Goal: Information Seeking & Learning: Find specific fact

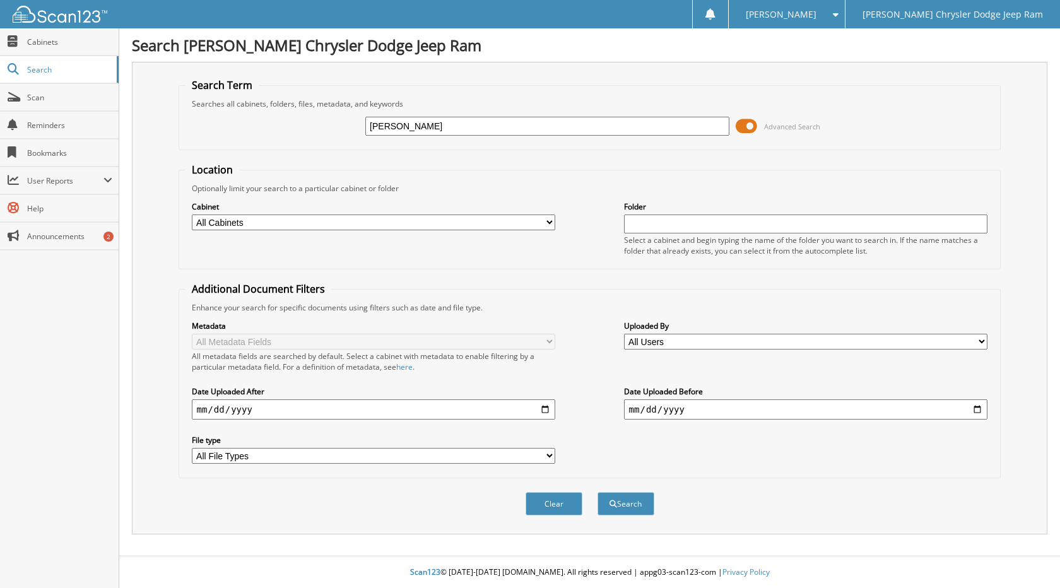
type input "BRANDON WHITTAKER"
click at [598, 492] on button "Search" at bounding box center [626, 503] width 57 height 23
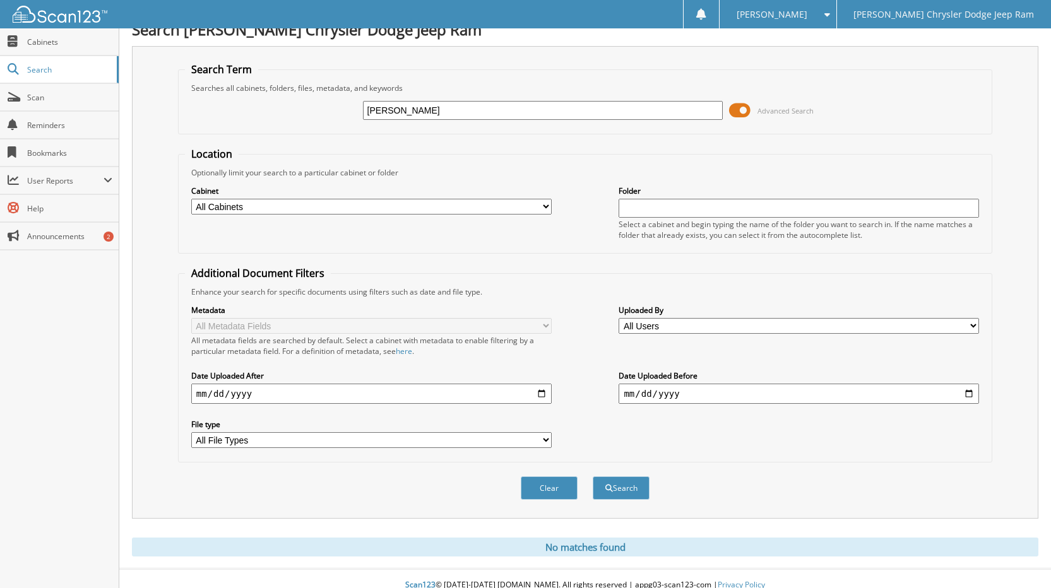
scroll to position [29, 0]
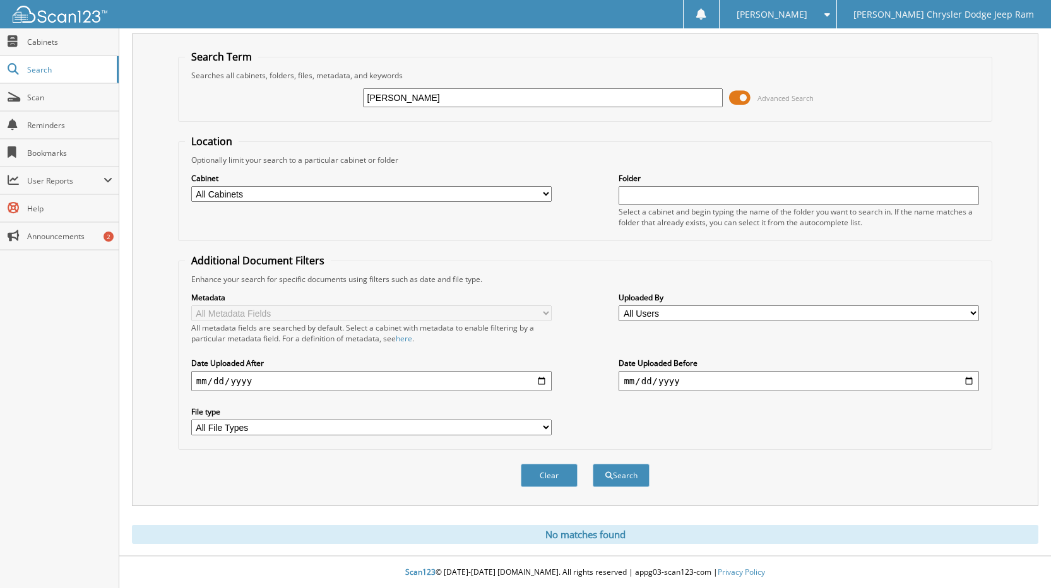
click at [434, 96] on input "BRANDON WHITTAKER" at bounding box center [543, 97] width 360 height 19
type input "[PERSON_NAME]"
click at [593, 464] on button "Search" at bounding box center [621, 475] width 57 height 23
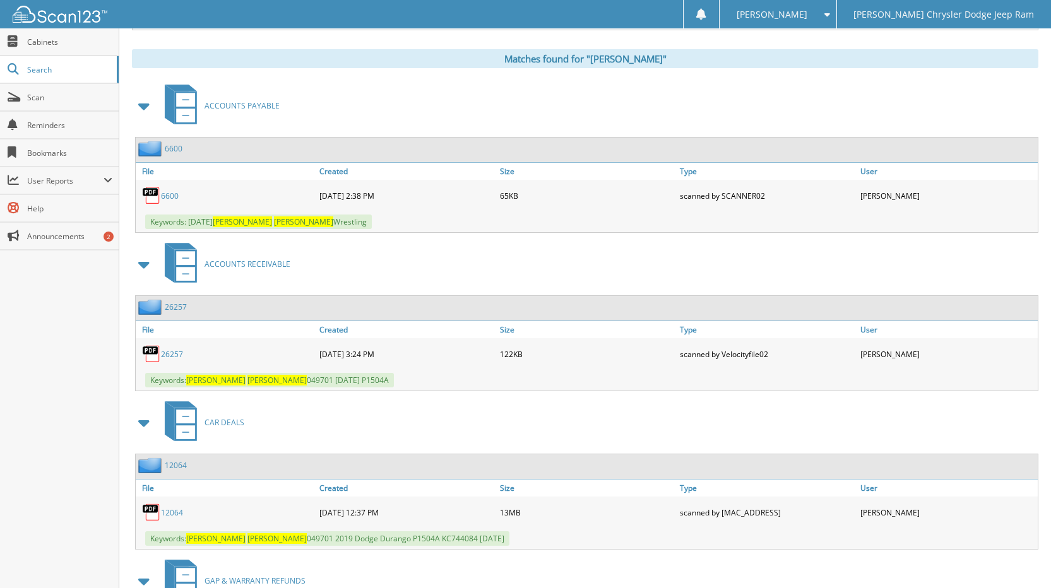
scroll to position [505, 0]
click at [141, 105] on span at bounding box center [145, 105] width 18 height 23
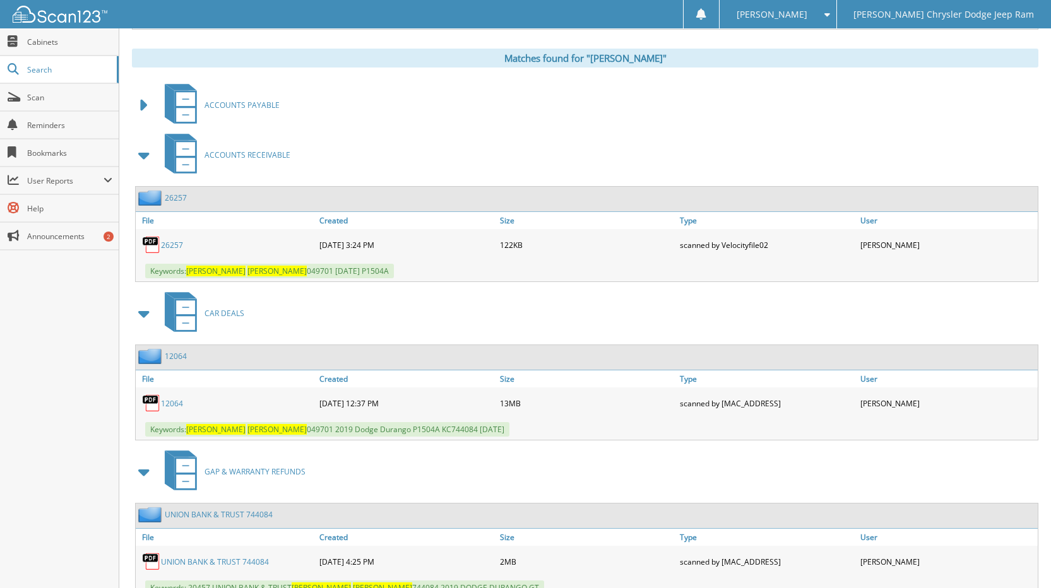
drag, startPoint x: 141, startPoint y: 158, endPoint x: 147, endPoint y: 186, distance: 29.0
click at [141, 158] on span at bounding box center [145, 155] width 18 height 23
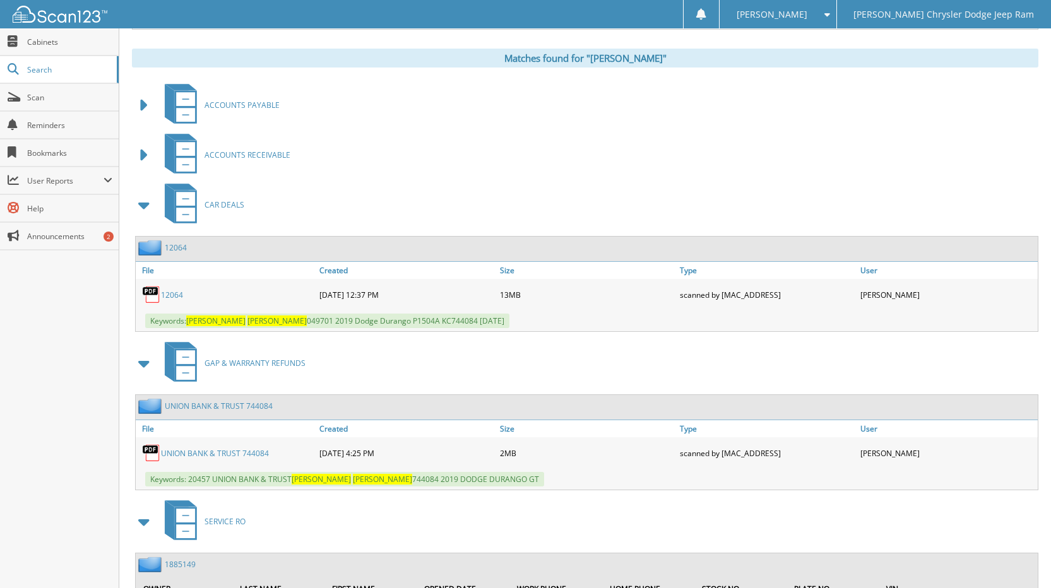
drag, startPoint x: 170, startPoint y: 295, endPoint x: 180, endPoint y: 284, distance: 14.8
click at [170, 295] on link "12064" at bounding box center [172, 295] width 22 height 11
click at [484, 115] on div "ACCOUNTS PAYABLE" at bounding box center [585, 105] width 906 height 50
click at [627, 482] on div "Keywords: 20457 UNION BANK & TRUST [PERSON_NAME] 744084 2019 DODGE DURANGO GT" at bounding box center [587, 479] width 902 height 21
click at [52, 39] on span "Cabinets" at bounding box center [69, 42] width 85 height 11
